Goal: Download file/media

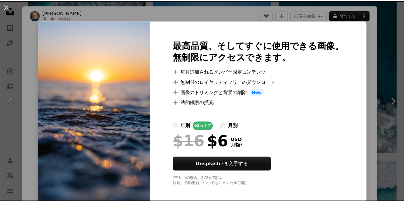
scroll to position [3, 0]
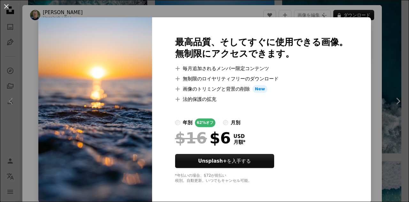
click at [238, 120] on div "月別" at bounding box center [236, 123] width 10 height 8
click at [206, 121] on div "62% オフ" at bounding box center [205, 122] width 21 height 9
click at [377, 67] on div "An X shape 最高品質、そしてすぐに使用できる画像。 無制限にアクセスできます。 A plus sign 毎月追加されるメンバー限定コンテンツ A p…" at bounding box center [204, 101] width 409 height 202
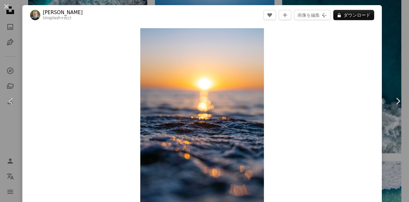
click at [393, 43] on div "An X shape Chevron left Chevron right [PERSON_NAME] Unsplash+ 向け A heart A plus…" at bounding box center [204, 101] width 409 height 202
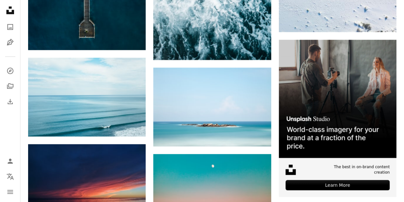
scroll to position [2616, 0]
